Goal: Task Accomplishment & Management: Manage account settings

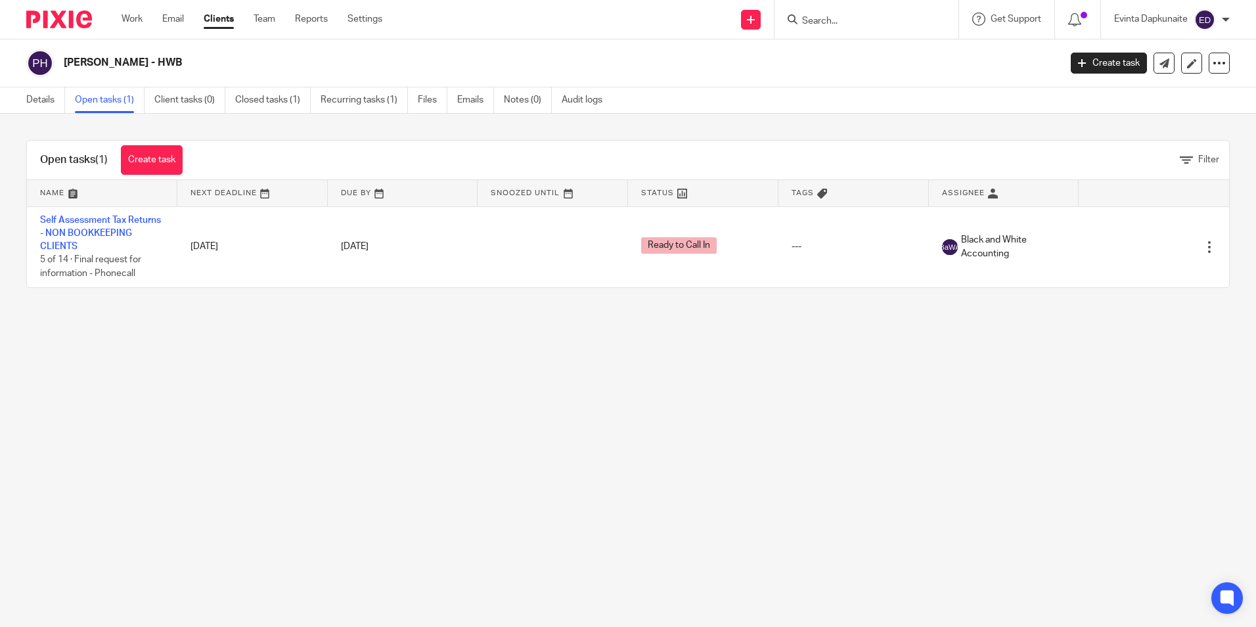
click at [858, 26] on input "Search" at bounding box center [860, 22] width 118 height 12
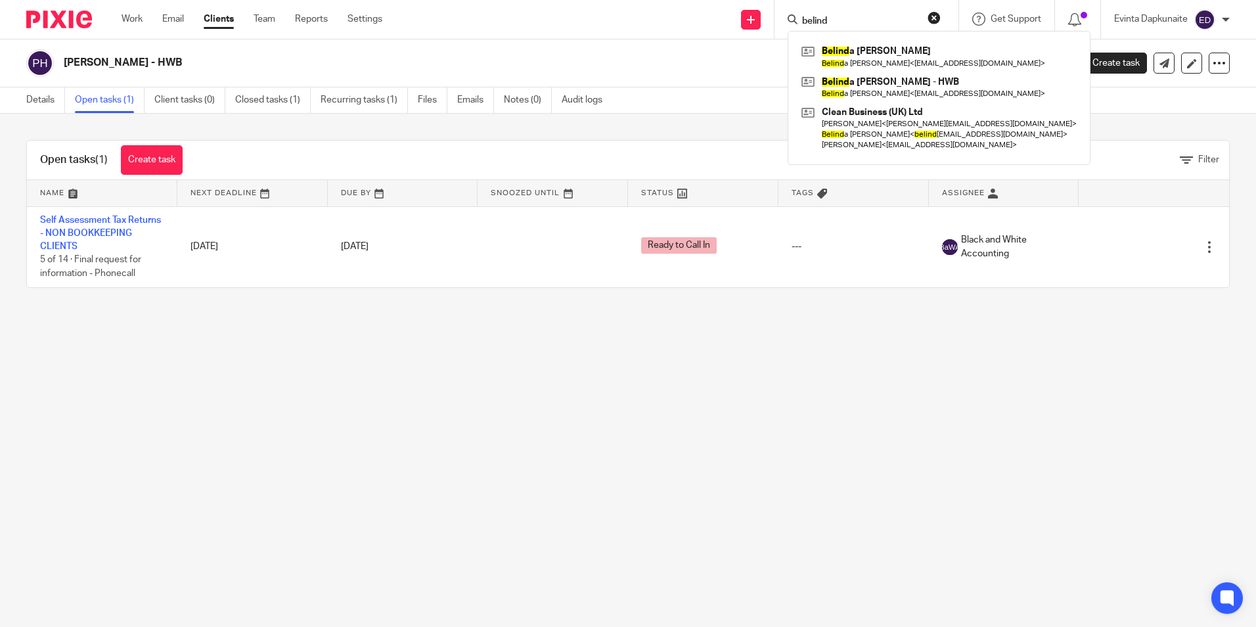
type input "belind"
click at [221, 362] on main "Paul Mead - HWB Create task Update from Companies House Export data Merge Archi…" at bounding box center [628, 313] width 1256 height 627
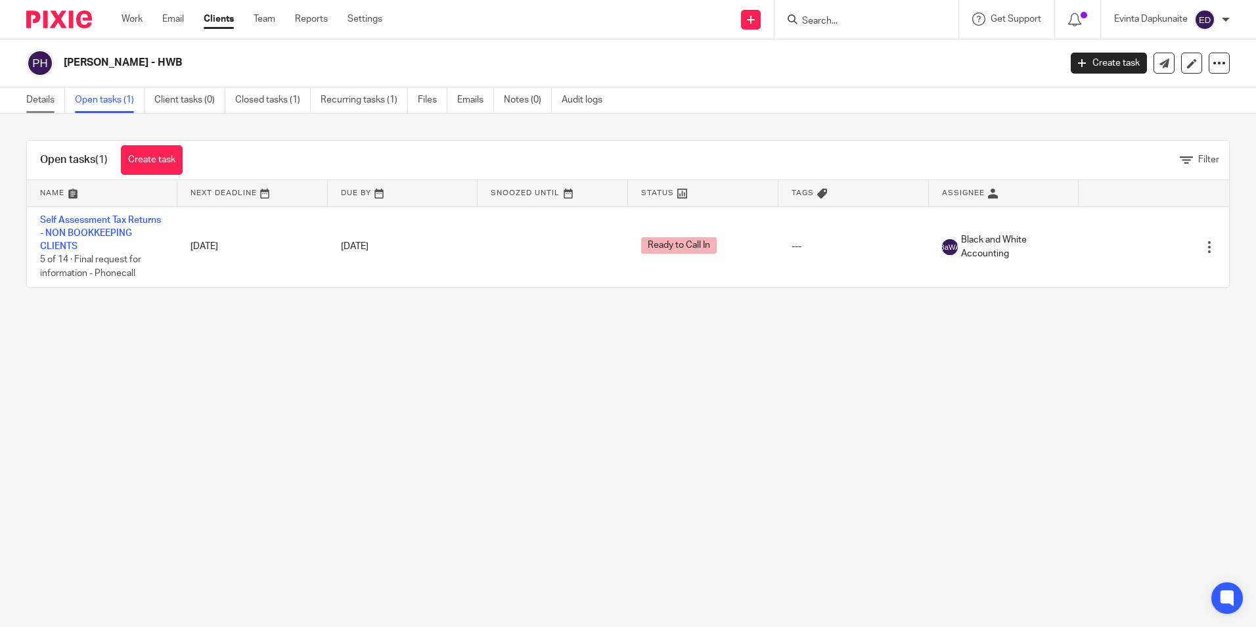
click at [46, 98] on link "Details" at bounding box center [45, 100] width 39 height 26
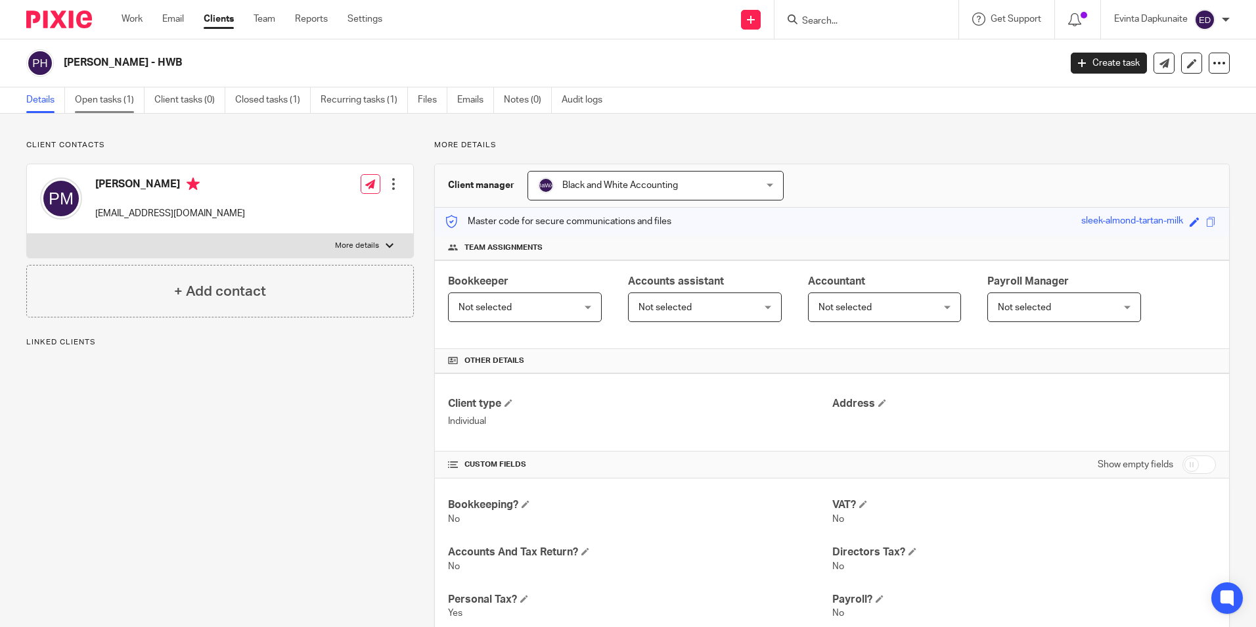
click at [114, 108] on link "Open tasks (1)" at bounding box center [110, 100] width 70 height 26
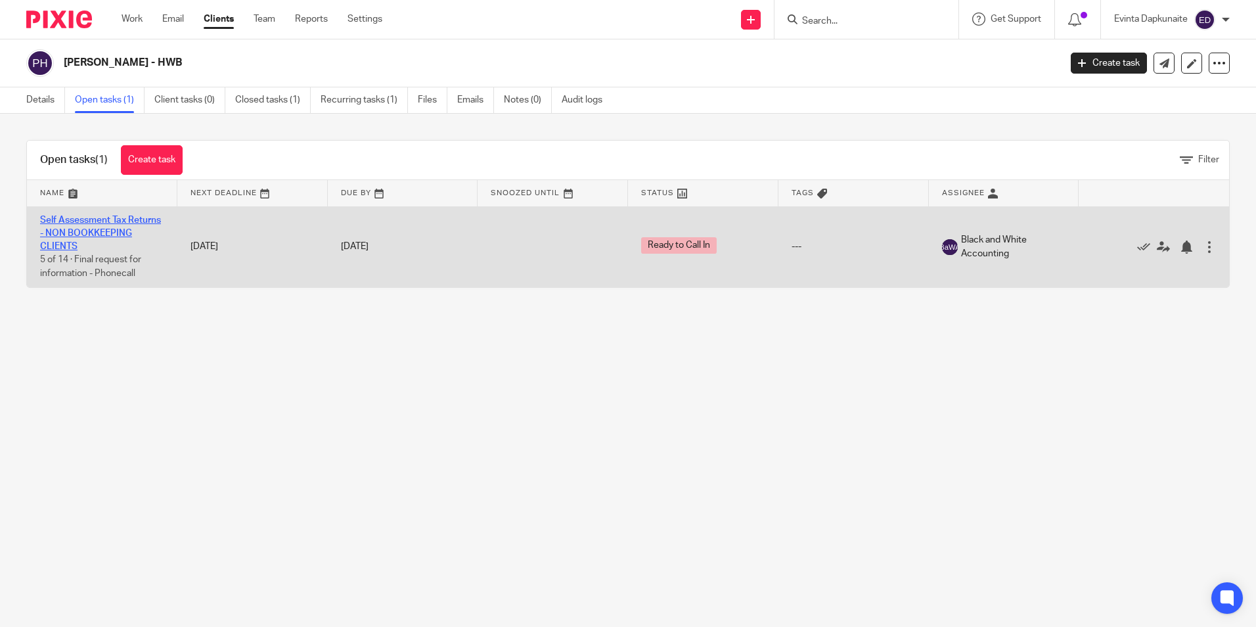
click at [63, 235] on link "Self Assessment Tax Returns - NON BOOKKEEPING CLIENTS" at bounding box center [100, 234] width 121 height 36
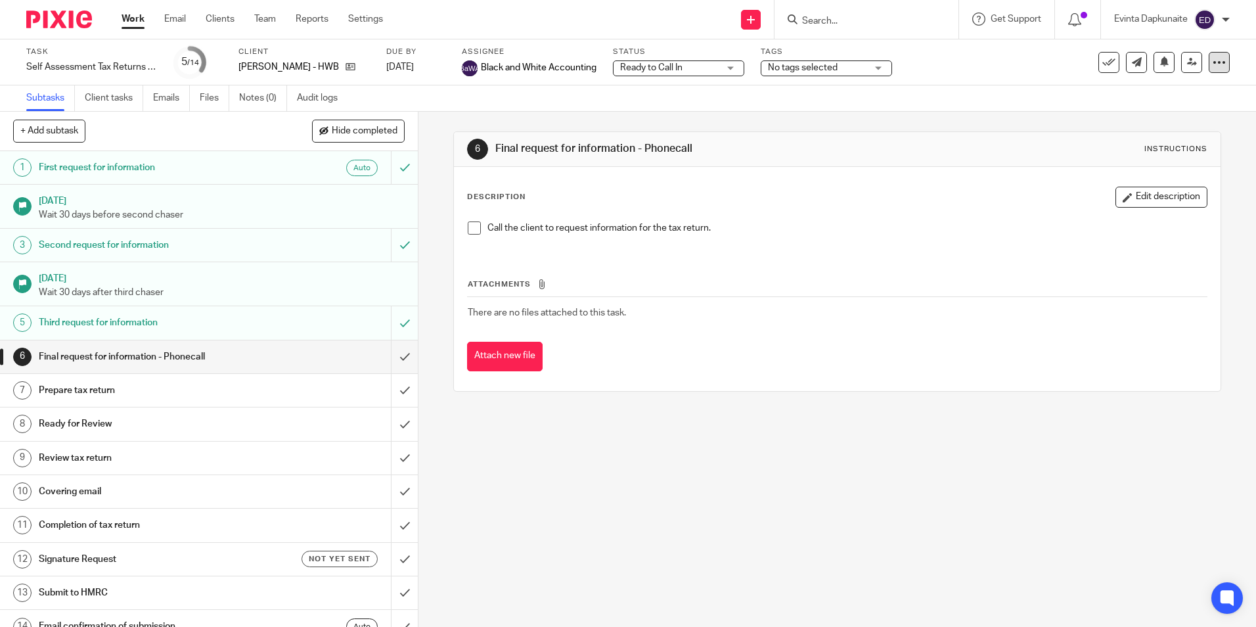
click at [1213, 66] on icon at bounding box center [1219, 62] width 13 height 13
click at [1131, 108] on li "Advanced task editor" at bounding box center [1159, 115] width 105 height 19
click at [1163, 114] on link "Advanced task editor" at bounding box center [1169, 114] width 87 height 9
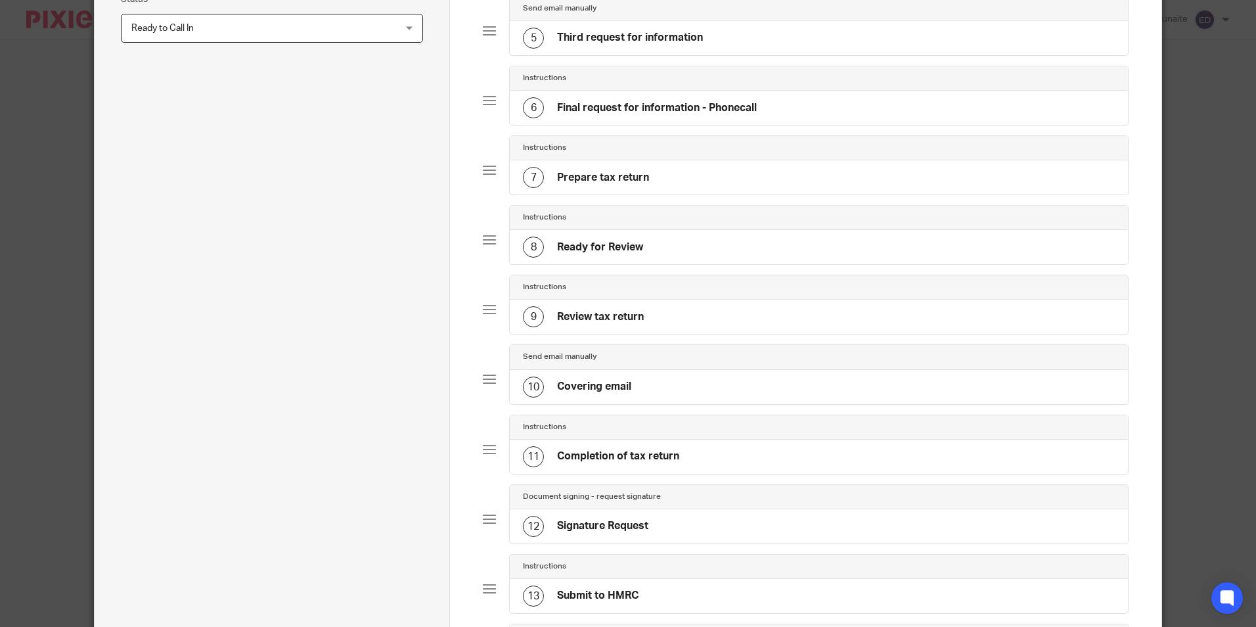
scroll to position [329, 0]
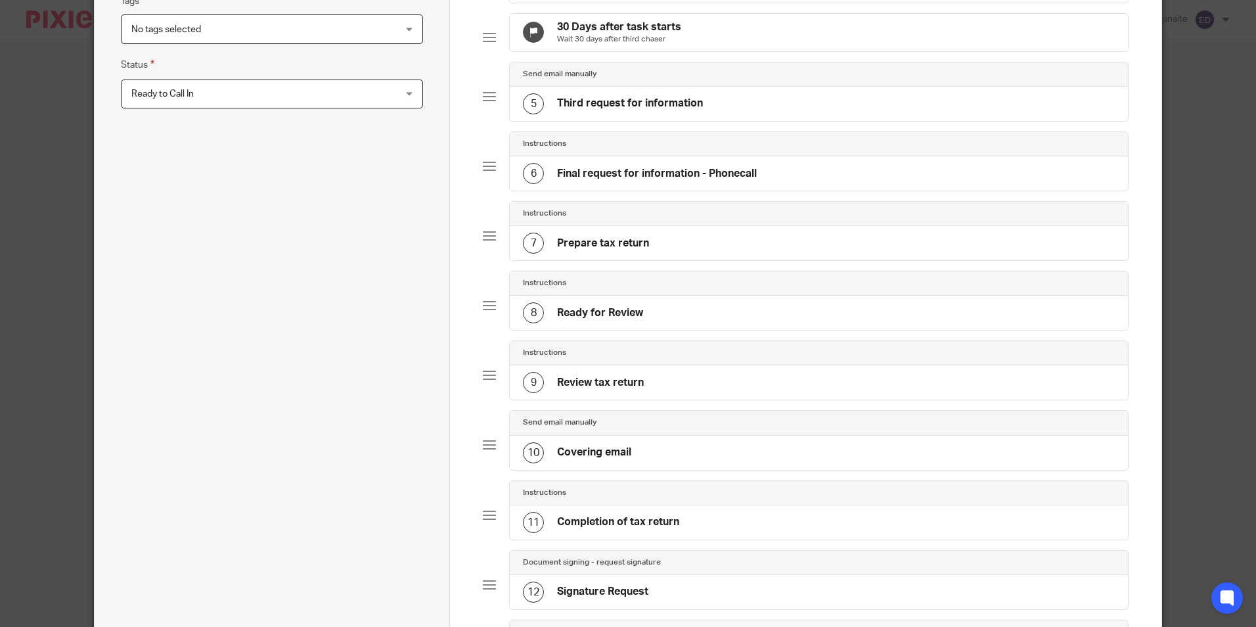
click at [693, 184] on div "6 Final request for information - Phonecall" at bounding box center [640, 173] width 234 height 21
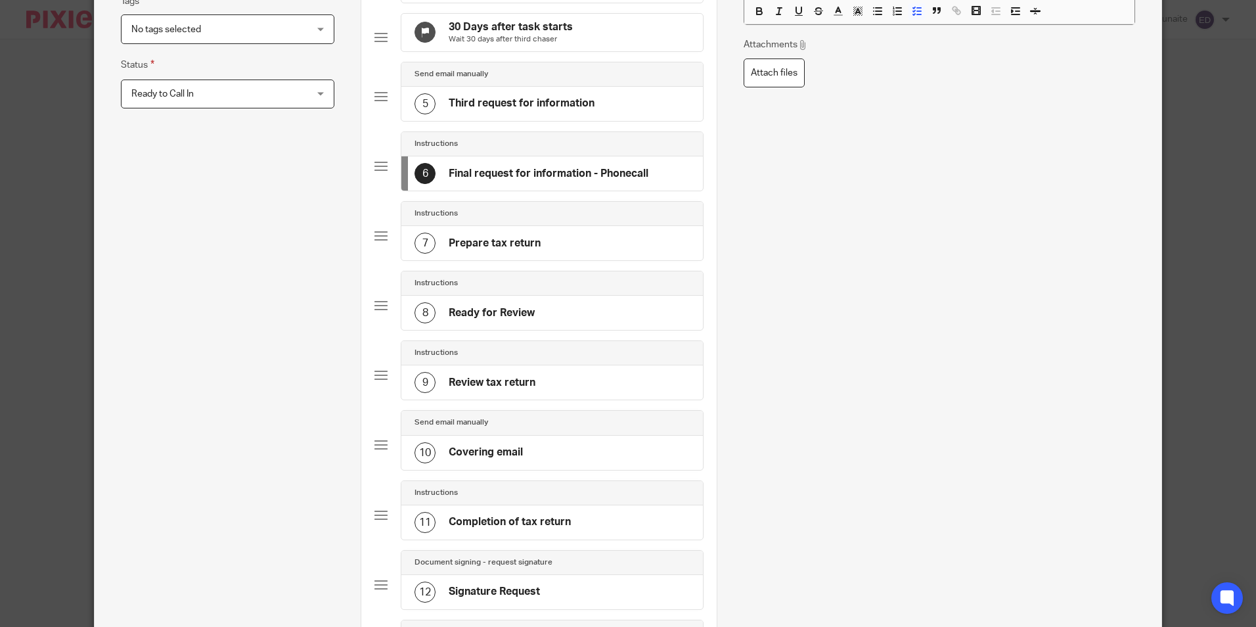
scroll to position [0, 0]
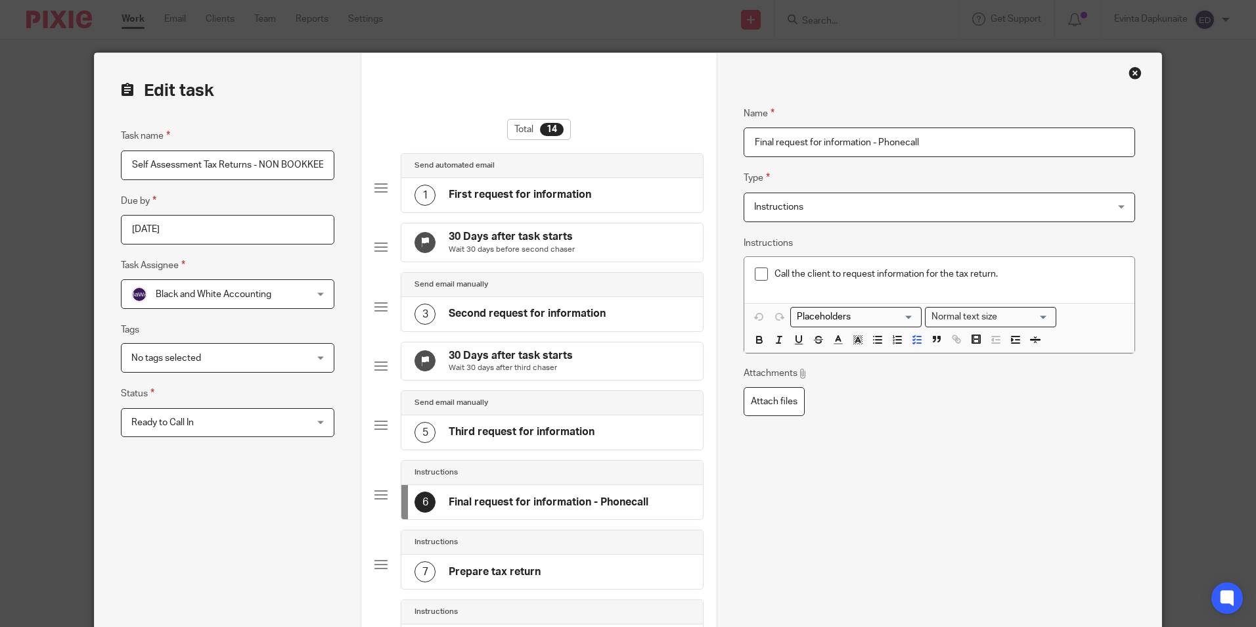
drag, startPoint x: 937, startPoint y: 147, endPoint x: 470, endPoint y: 131, distance: 467.5
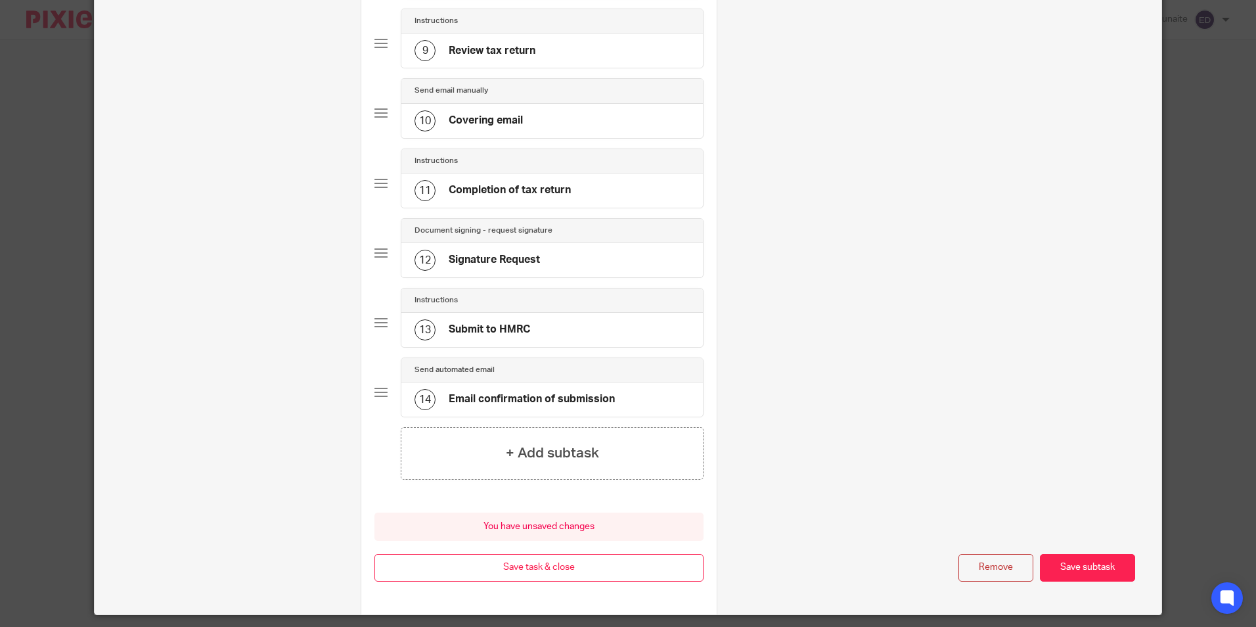
scroll to position [722, 0]
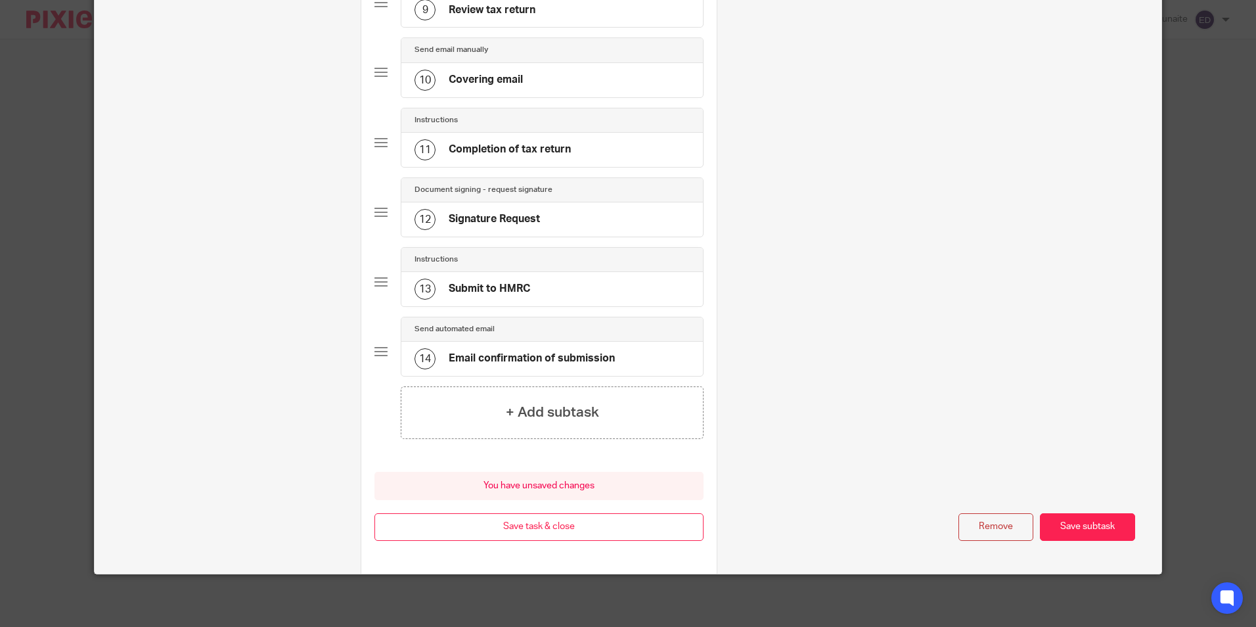
type input "Information received 13/10"
click at [1090, 532] on button "Save subtask" at bounding box center [1087, 527] width 95 height 28
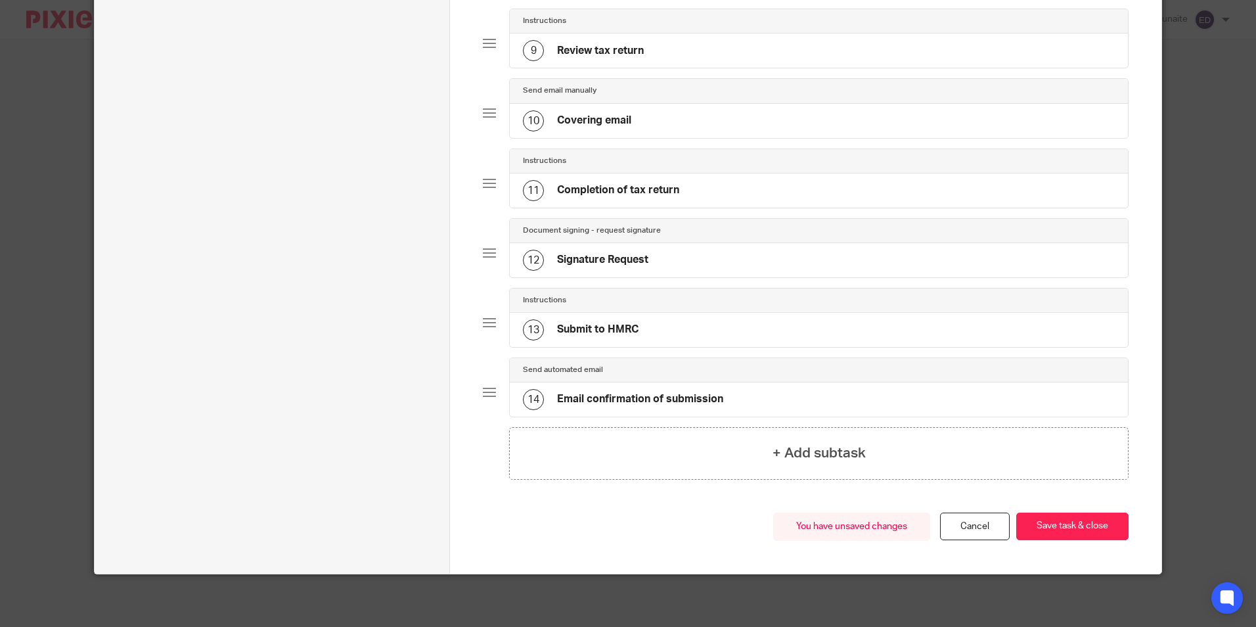
scroll to position [681, 0]
click at [1090, 532] on button "Save task & close" at bounding box center [1073, 527] width 112 height 28
click at [1102, 520] on button "Save task & close" at bounding box center [1073, 527] width 112 height 28
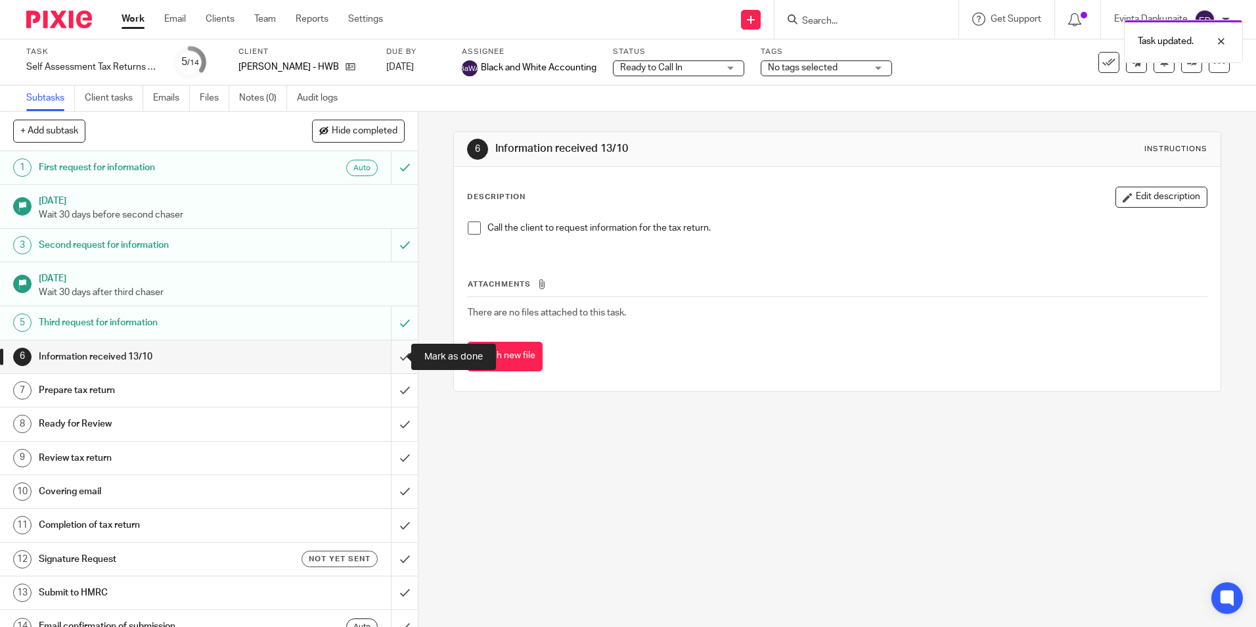
click at [385, 354] on input "submit" at bounding box center [209, 356] width 418 height 33
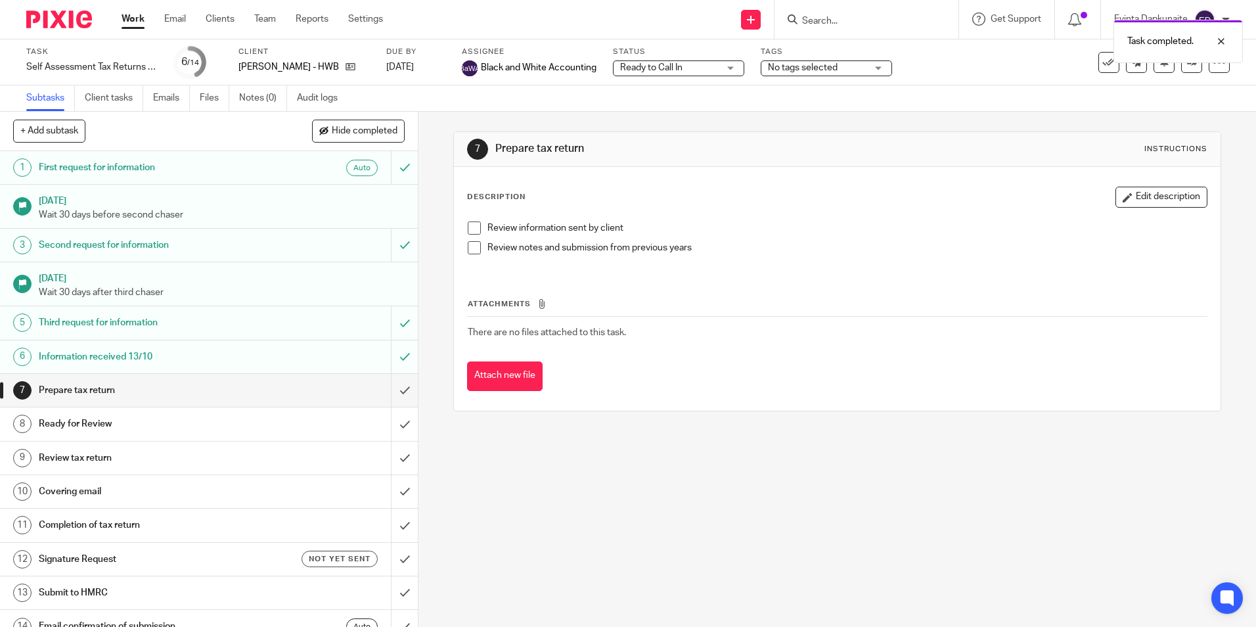
click at [710, 70] on span "Ready to Call In" at bounding box center [669, 68] width 99 height 14
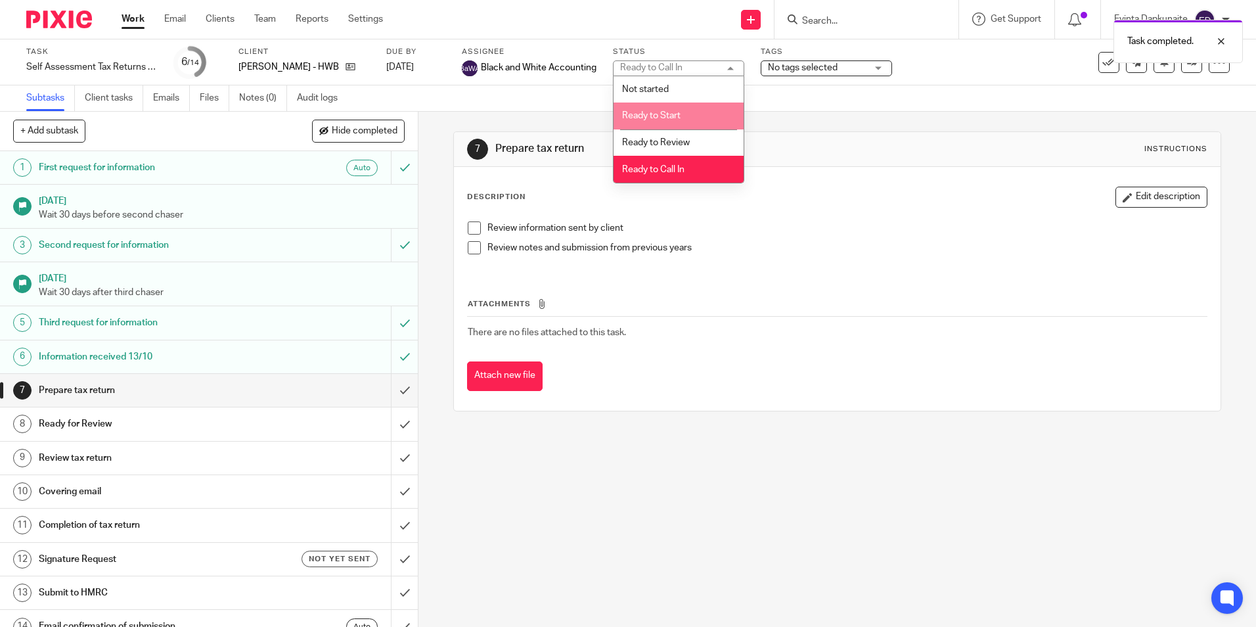
click at [696, 116] on li "Ready to Start" at bounding box center [679, 116] width 130 height 27
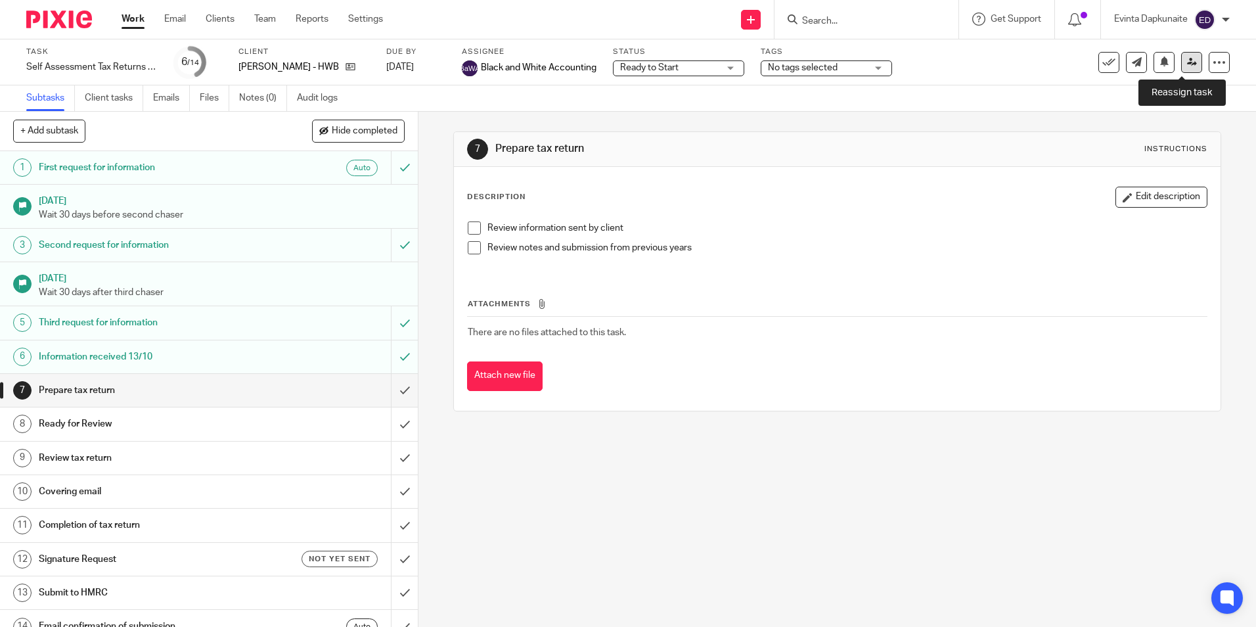
click at [1187, 58] on icon at bounding box center [1192, 62] width 10 height 10
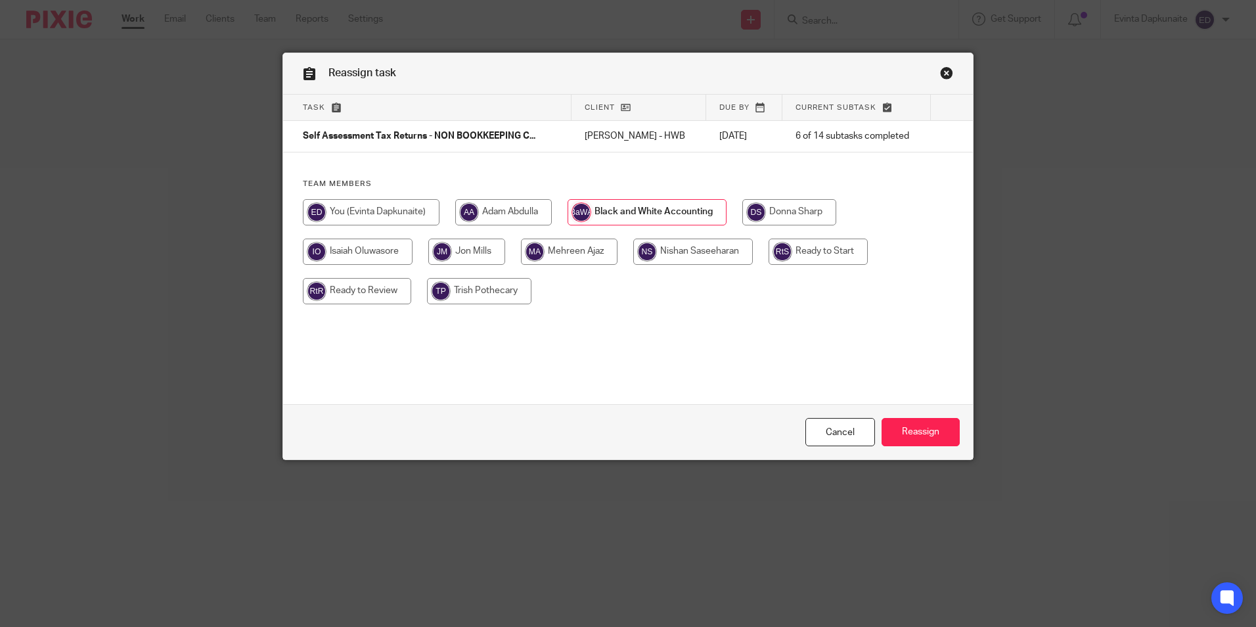
click at [856, 249] on input "radio" at bounding box center [818, 252] width 99 height 26
radio input "true"
click at [919, 434] on input "Reassign" at bounding box center [921, 432] width 78 height 28
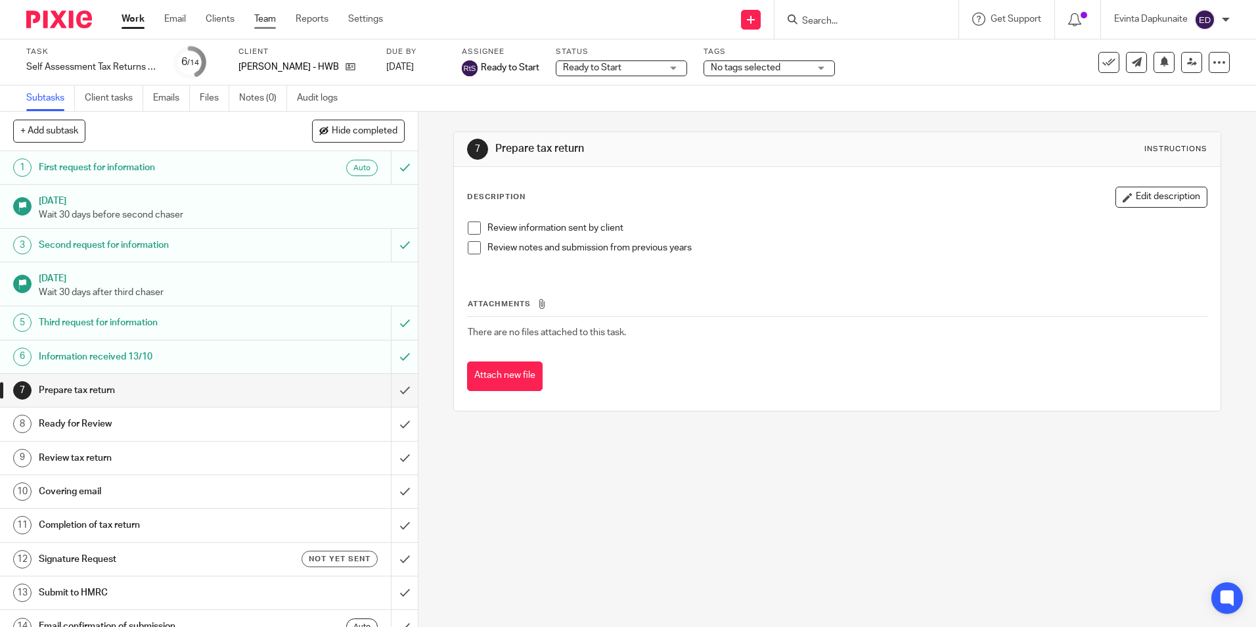
click at [271, 22] on link "Team" at bounding box center [265, 18] width 22 height 13
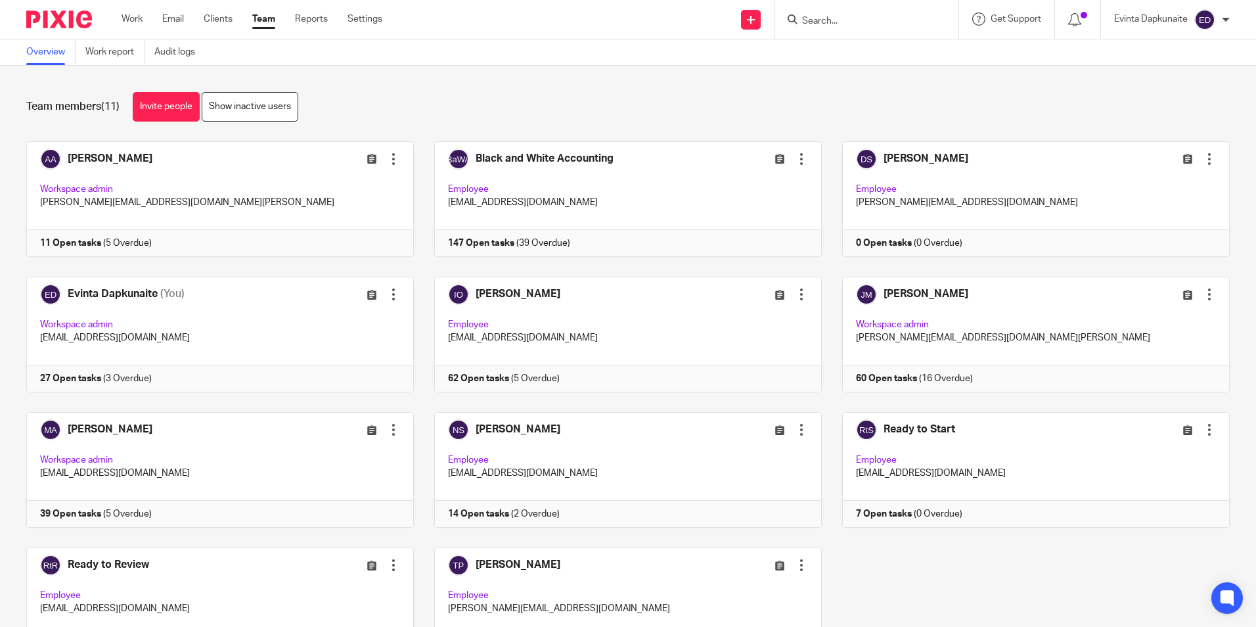
click at [863, 21] on input "Search" at bounding box center [860, 22] width 118 height 12
click at [883, 14] on form at bounding box center [871, 19] width 140 height 16
click at [873, 21] on input "Search" at bounding box center [860, 22] width 118 height 12
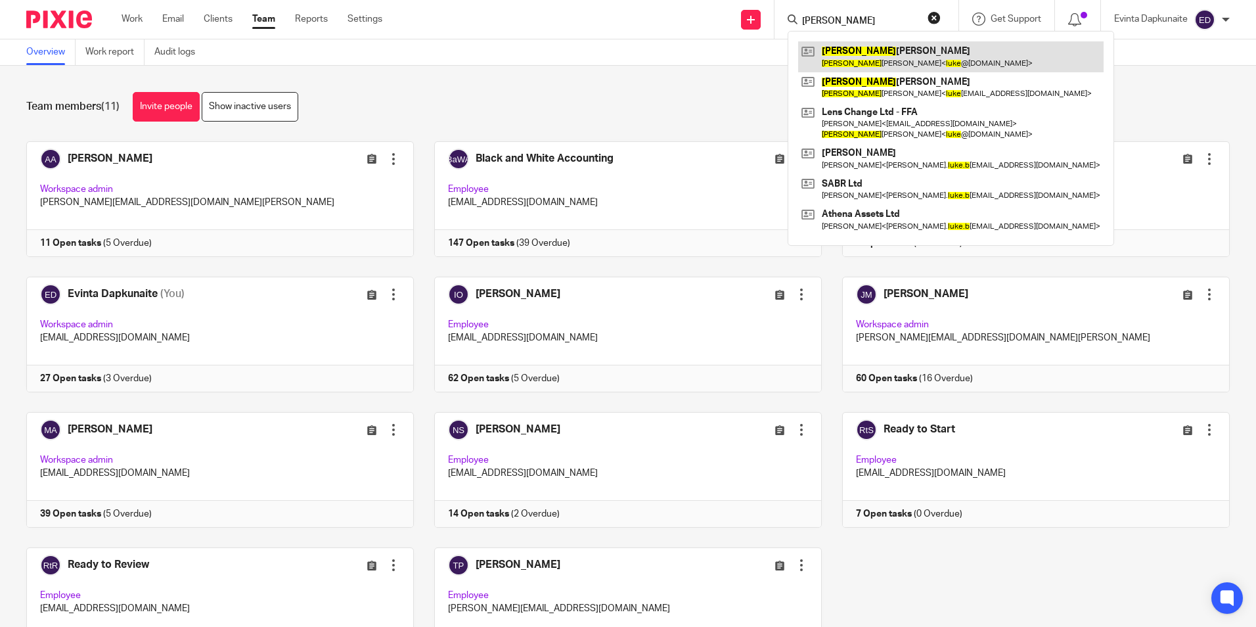
type input "luken"
click at [844, 62] on link at bounding box center [951, 56] width 306 height 30
click at [860, 45] on link at bounding box center [951, 56] width 306 height 30
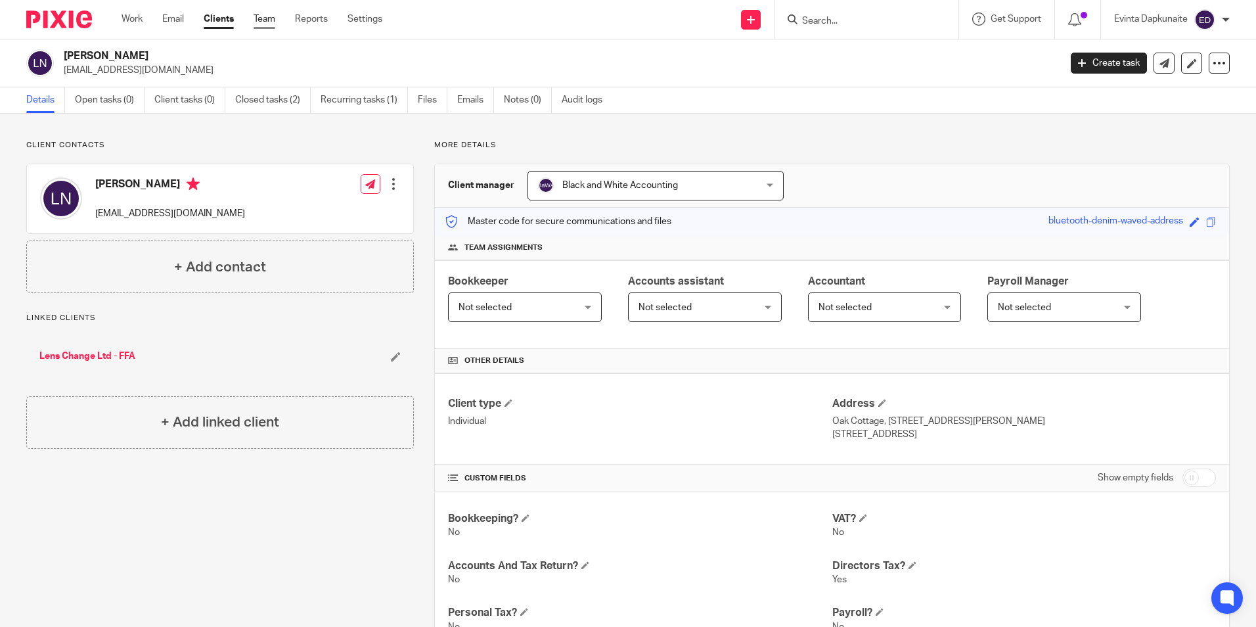
click at [260, 16] on link "Team" at bounding box center [265, 18] width 22 height 13
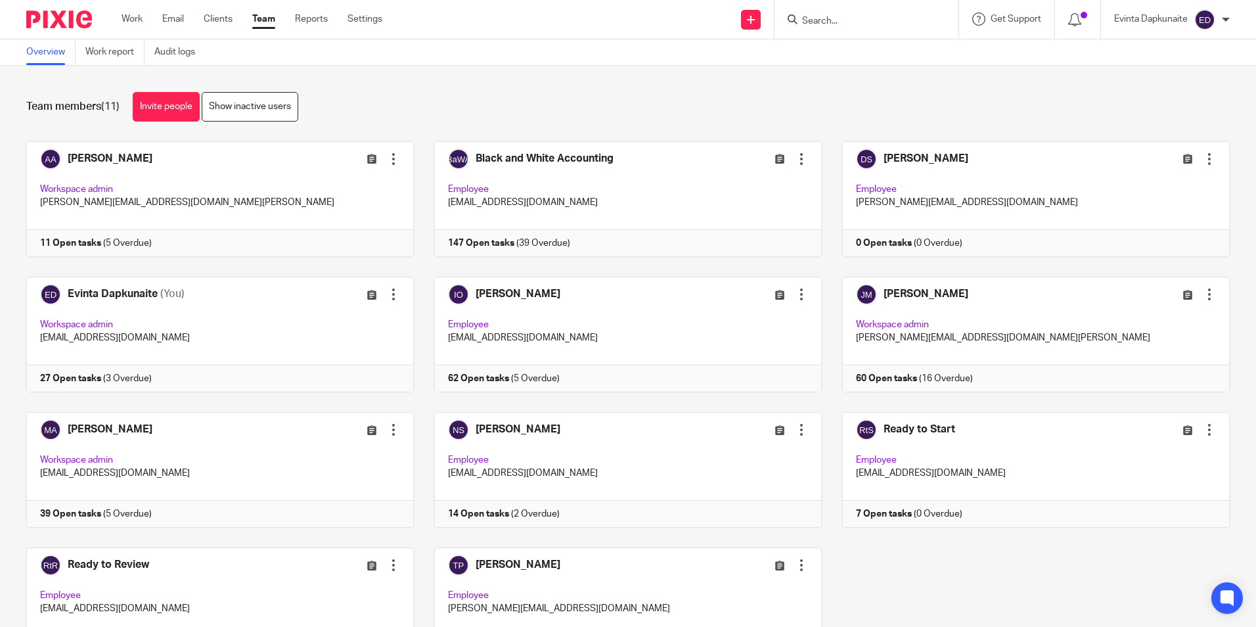
click at [229, 271] on div "[PERSON_NAME] Edit user Transfer Deactivate user Workspace admin [PERSON_NAME][…" at bounding box center [618, 411] width 1224 height 541
click at [223, 290] on link at bounding box center [210, 335] width 408 height 116
